Goal: Task Accomplishment & Management: Complete application form

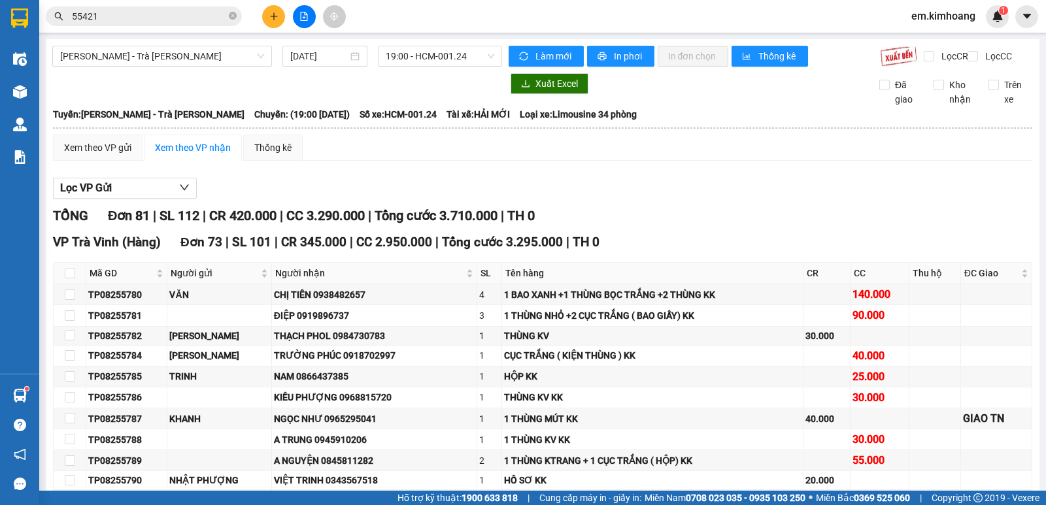
scroll to position [1748, 0]
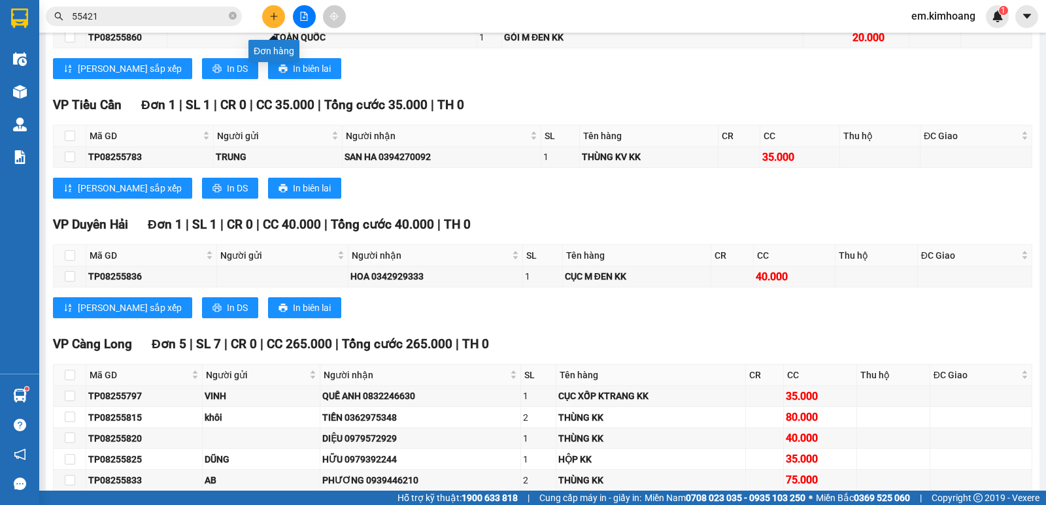
click at [277, 20] on icon "plus" at bounding box center [273, 16] width 9 height 9
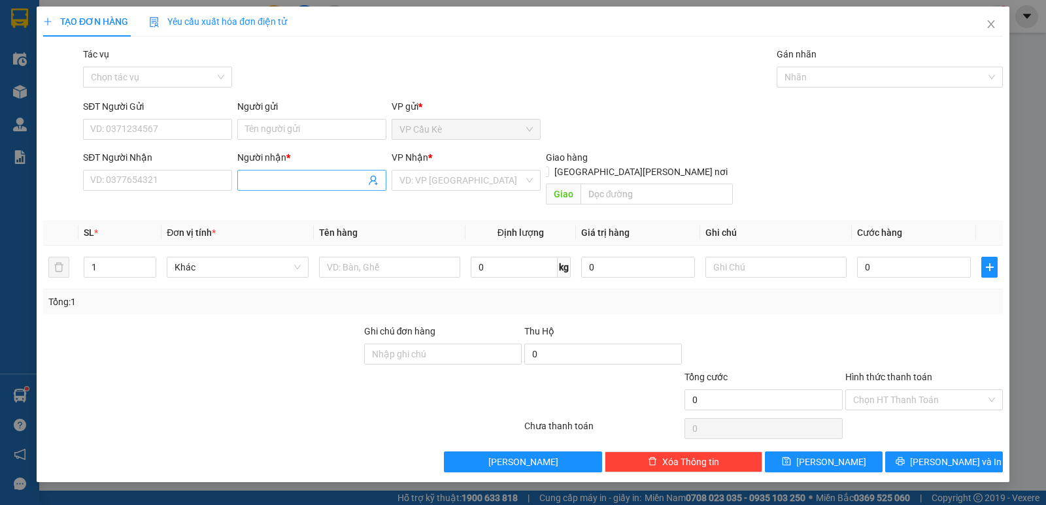
click at [295, 174] on input "Người nhận *" at bounding box center [305, 180] width 120 height 14
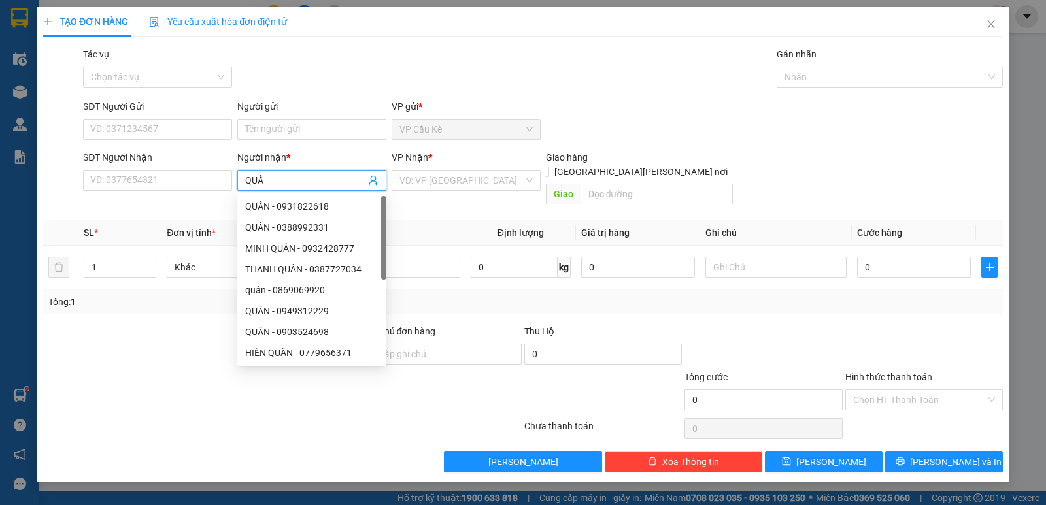
type input "QUẨN"
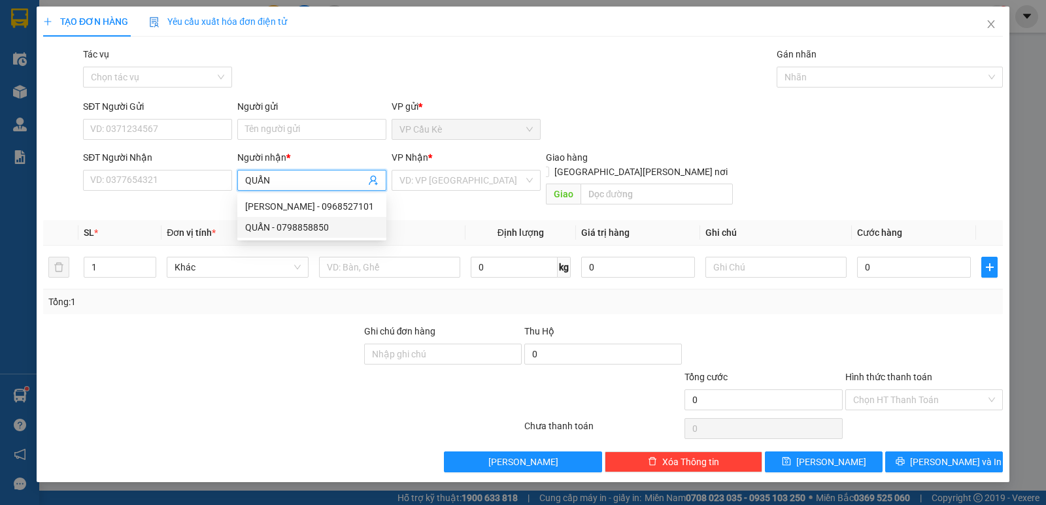
click at [349, 231] on div "QUẨN - 0798858850" at bounding box center [311, 227] width 133 height 14
type input "0798858850"
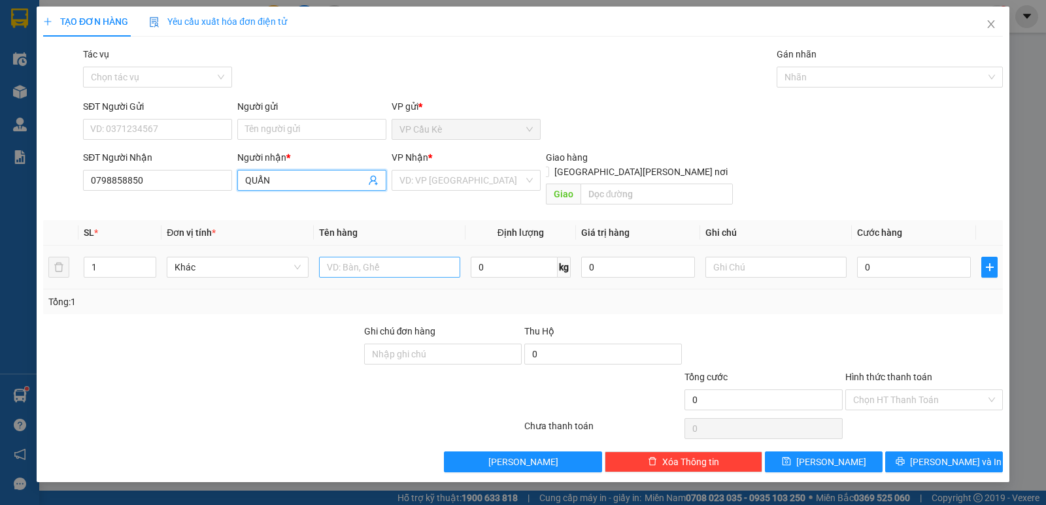
type input "QUẨN"
click at [401, 257] on input "text" at bounding box center [389, 267] width 141 height 21
type input "1 THÙNG NHỎ KK"
click at [940, 258] on input "0" at bounding box center [914, 267] width 114 height 21
type input "3"
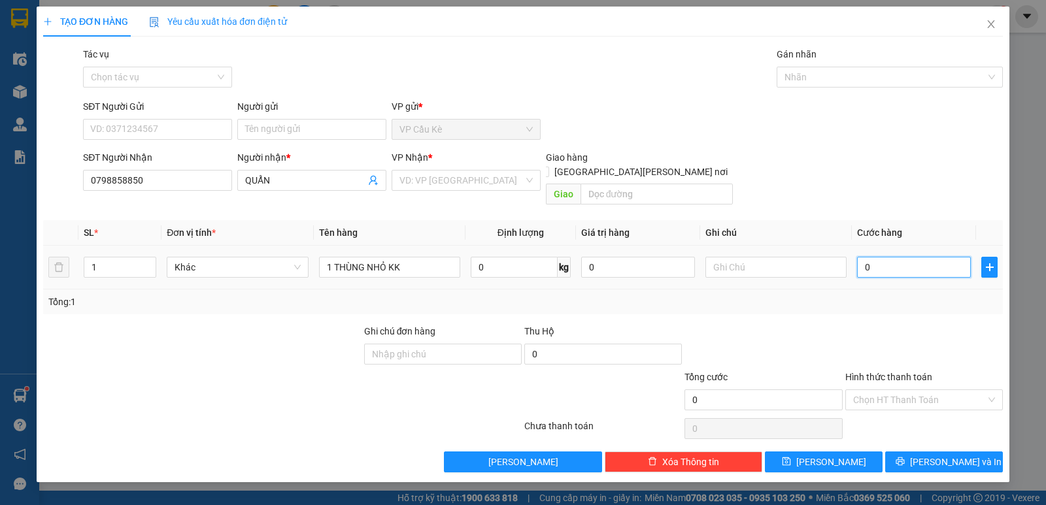
type input "3"
type input "35"
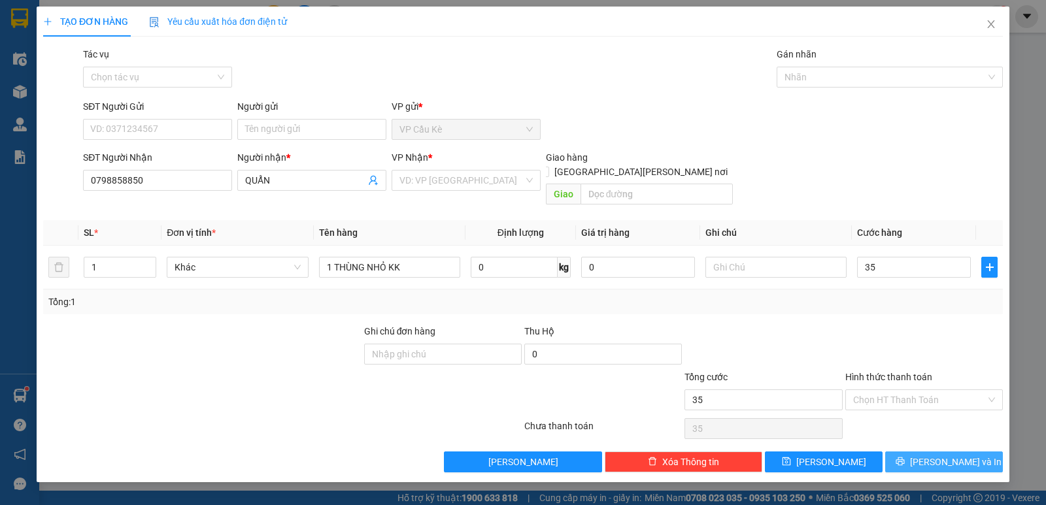
type input "35.000"
click at [932, 452] on button "[PERSON_NAME] và In" at bounding box center [944, 462] width 118 height 21
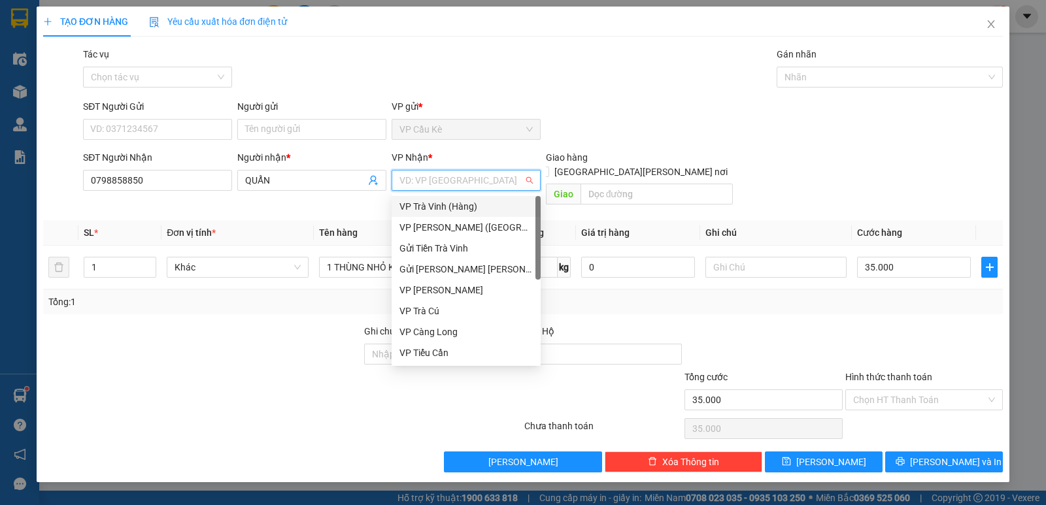
click at [490, 189] on input "search" at bounding box center [462, 181] width 124 height 20
click at [502, 228] on div "VP [PERSON_NAME] ([GEOGRAPHIC_DATA])" at bounding box center [466, 227] width 133 height 14
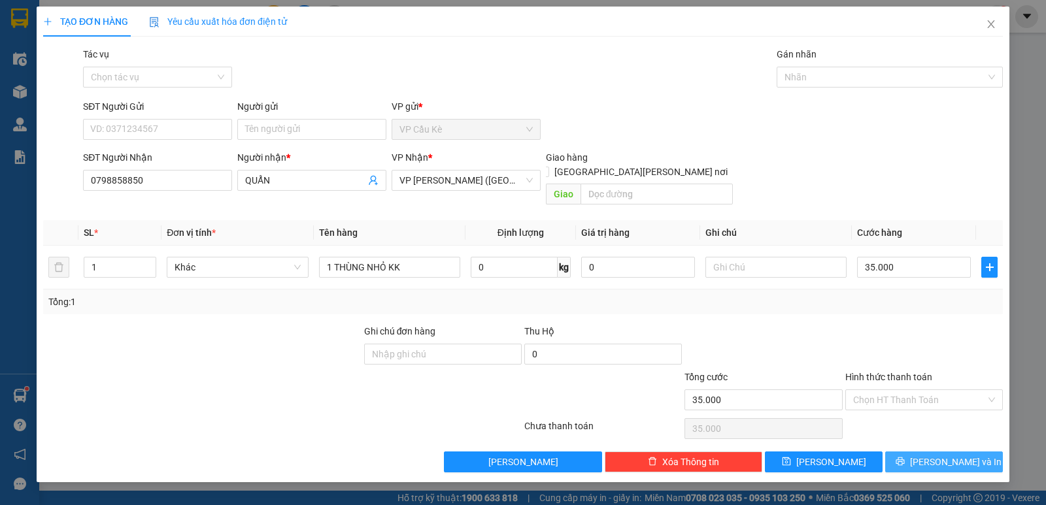
click at [972, 452] on button "[PERSON_NAME] và In" at bounding box center [944, 462] width 118 height 21
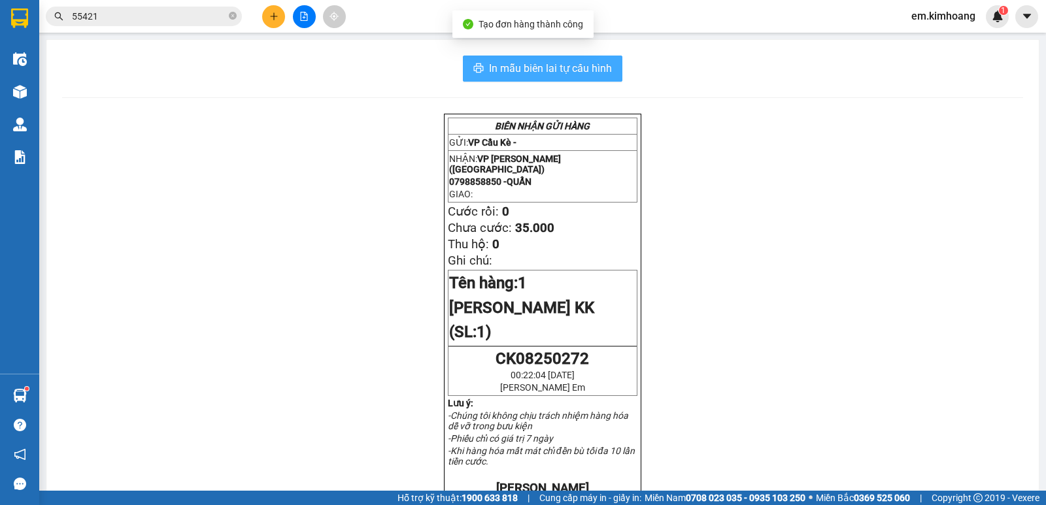
drag, startPoint x: 573, startPoint y: 63, endPoint x: 594, endPoint y: 143, distance: 81.8
click at [573, 76] on span "In mẫu biên lai tự cấu hình" at bounding box center [550, 68] width 123 height 16
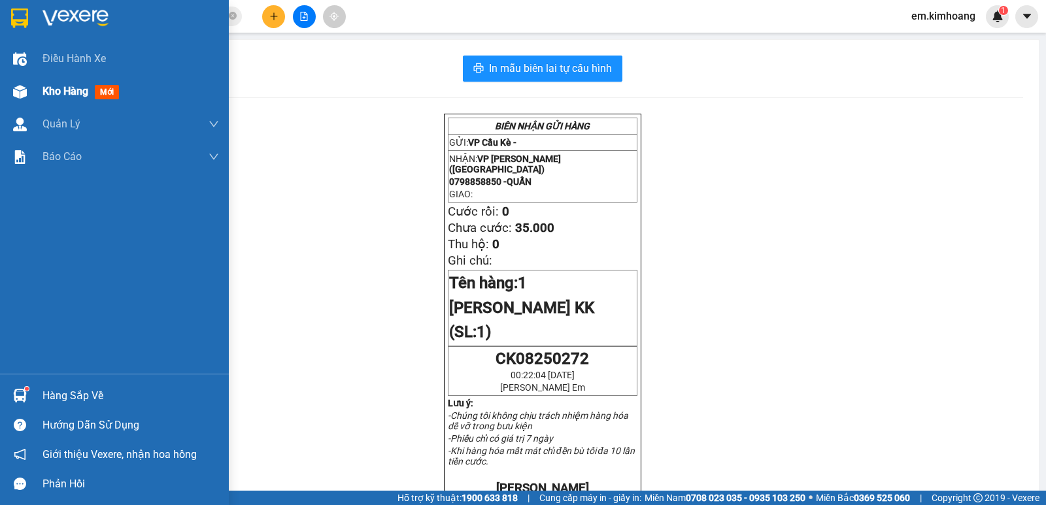
click at [69, 94] on span "Kho hàng" at bounding box center [66, 91] width 46 height 12
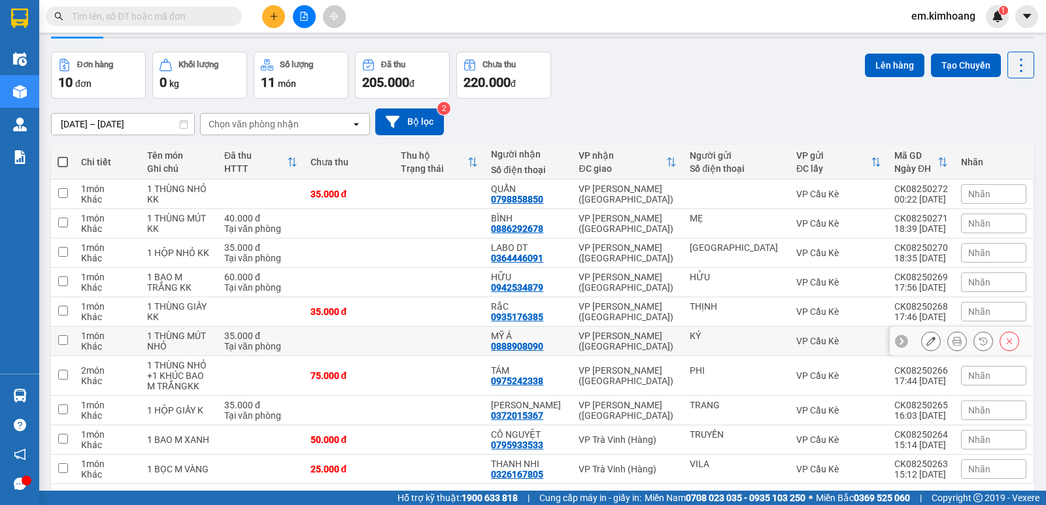
scroll to position [86, 0]
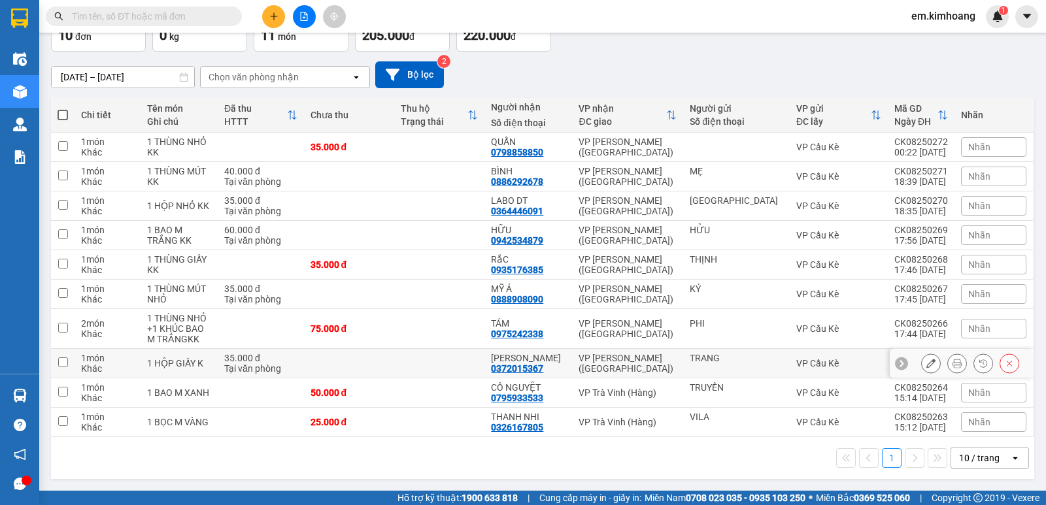
click at [394, 358] on td at bounding box center [349, 363] width 90 height 29
checkbox input "true"
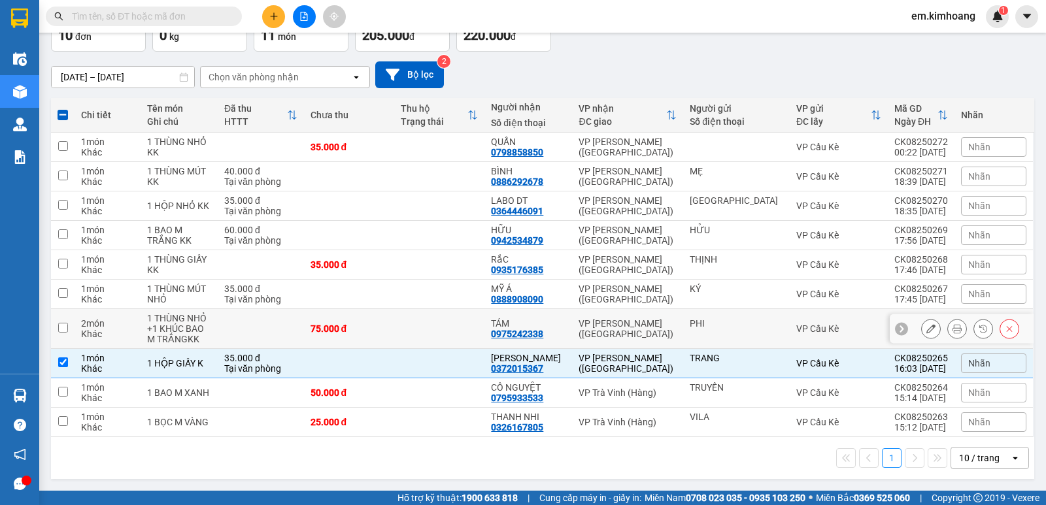
click at [451, 337] on td at bounding box center [439, 329] width 90 height 40
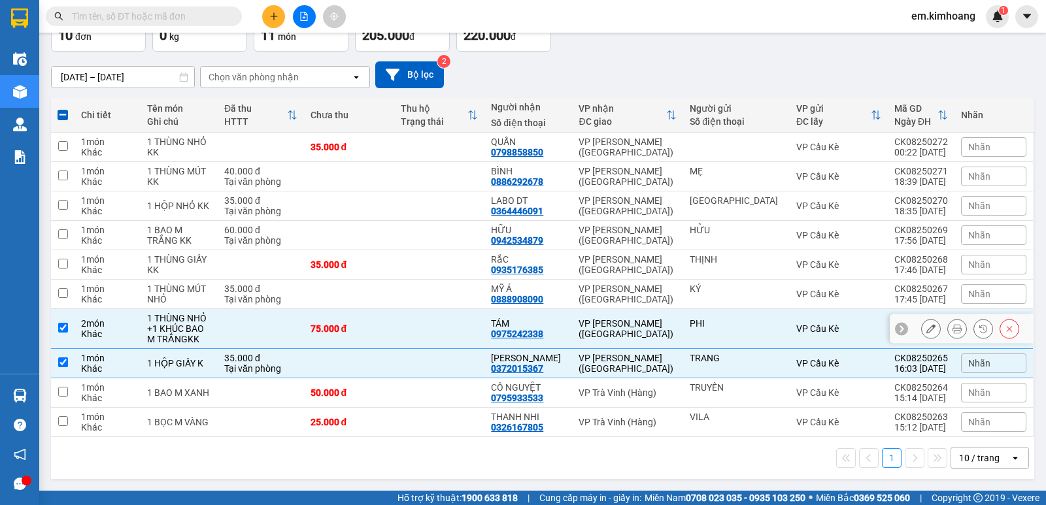
click at [61, 326] on input "checkbox" at bounding box center [63, 328] width 10 height 10
checkbox input "false"
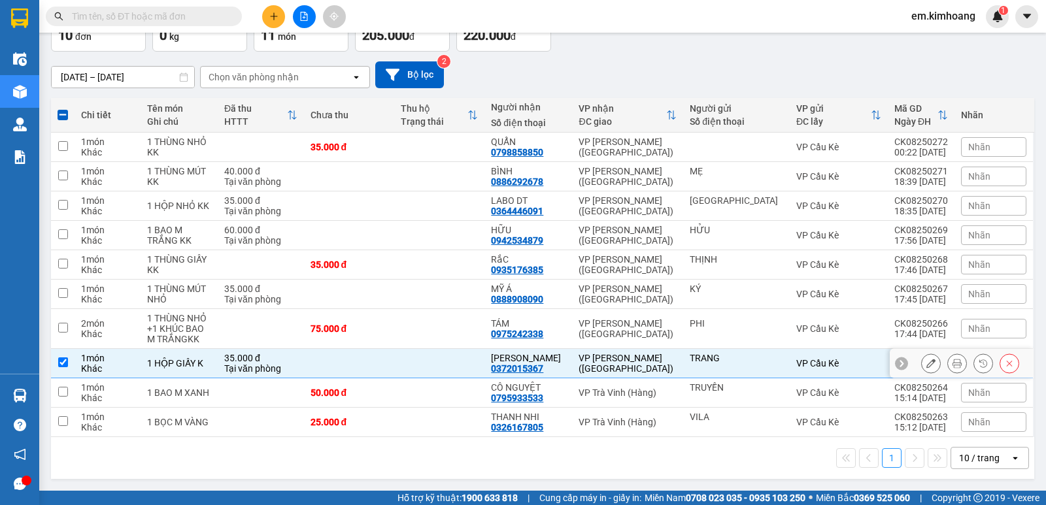
click at [65, 364] on input "checkbox" at bounding box center [63, 363] width 10 height 10
checkbox input "false"
